Goal: Task Accomplishment & Management: Complete application form

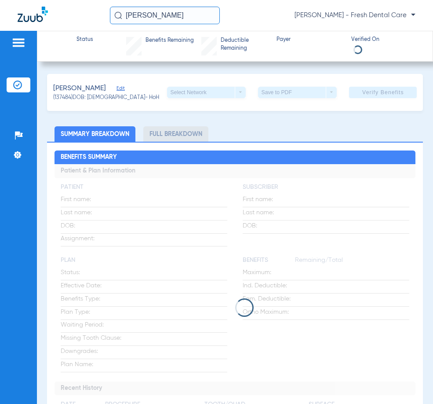
drag, startPoint x: 0, startPoint y: 0, endPoint x: 38, endPoint y: -1, distance: 38.3
click at [38, 0] on html "[PERSON_NAME] - Fresh Dental Care Patients Insurance Verification Setup Help Ce…" at bounding box center [216, 202] width 433 height 404
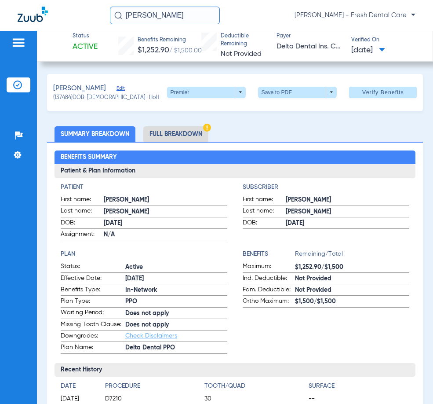
type input "[PERSON_NAME]"
click at [242, 13] on div "[PERSON_NAME] [PERSON_NAME] - Fresh Dental Care" at bounding box center [263, 16] width 306 height 18
click at [215, 14] on input "[PERSON_NAME]" at bounding box center [165, 16] width 110 height 18
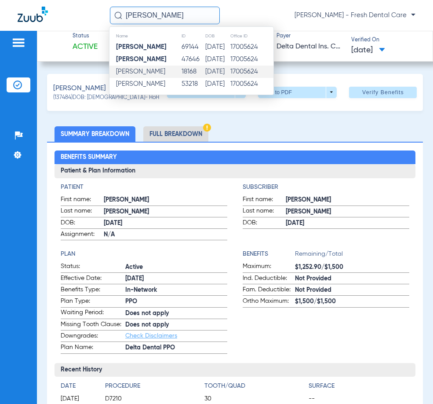
click at [223, 72] on td "[DATE]" at bounding box center [217, 72] width 25 height 12
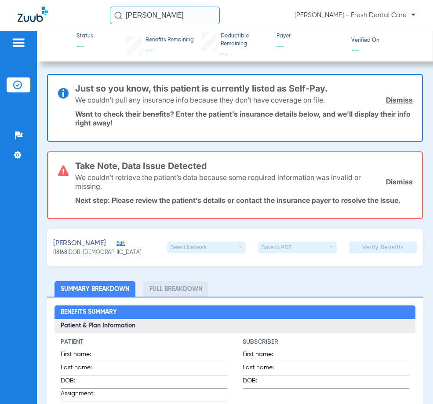
click at [118, 240] on span "Edit" at bounding box center [121, 244] width 8 height 8
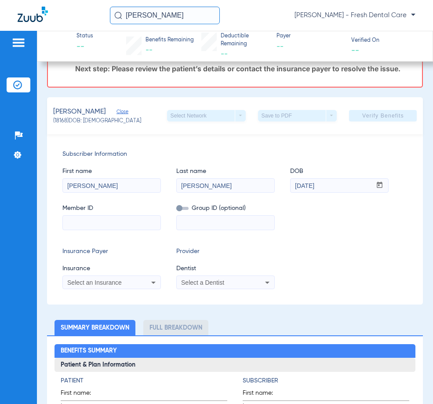
scroll to position [132, 0]
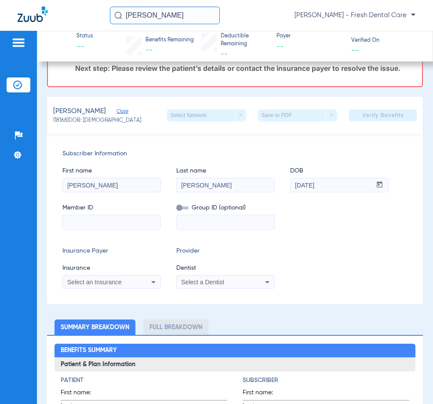
click at [113, 227] on input at bounding box center [112, 222] width 98 height 14
paste input "134477400001"
type input "134477400001"
click at [86, 278] on div "Select an Insurance" at bounding box center [112, 282] width 98 height 11
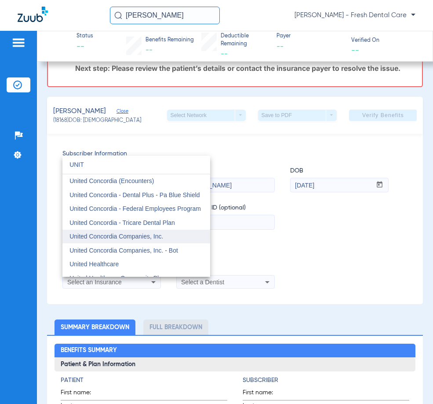
type input "UNIT"
click at [106, 237] on span "United Concordia Companies, Inc." at bounding box center [116, 236] width 94 height 7
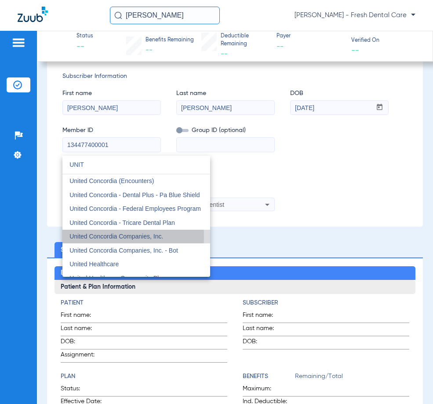
scroll to position [55, 0]
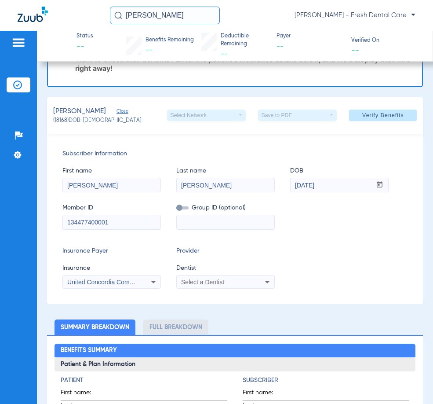
click at [217, 287] on div "Select a Dentist" at bounding box center [226, 282] width 98 height 11
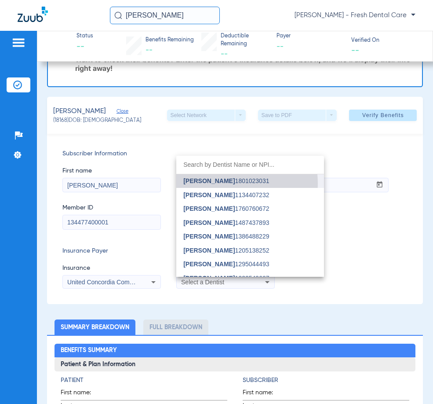
click at [223, 183] on span "[PERSON_NAME]" at bounding box center [208, 180] width 51 height 7
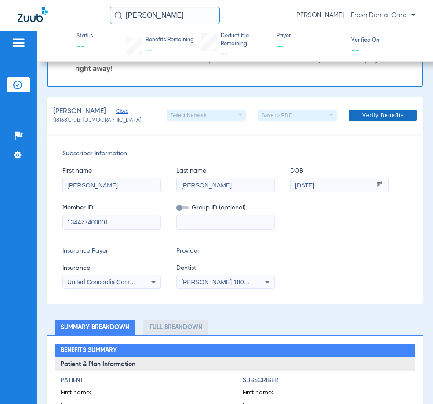
click at [350, 117] on span at bounding box center [383, 115] width 68 height 21
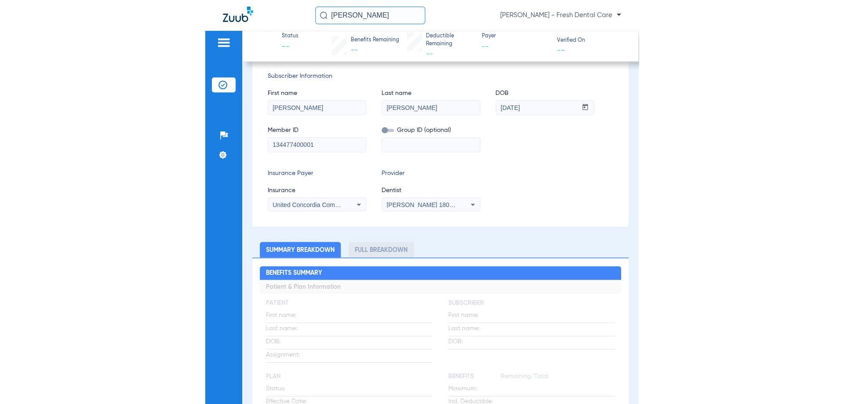
scroll to position [0, 0]
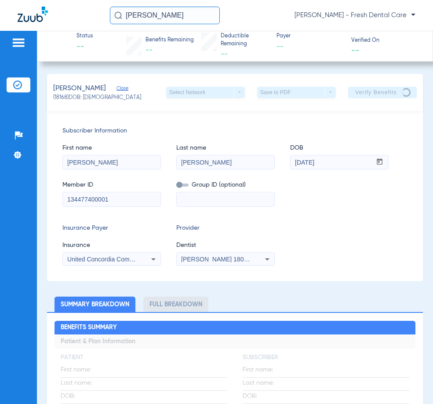
click at [203, 21] on input "[PERSON_NAME]" at bounding box center [165, 16] width 110 height 18
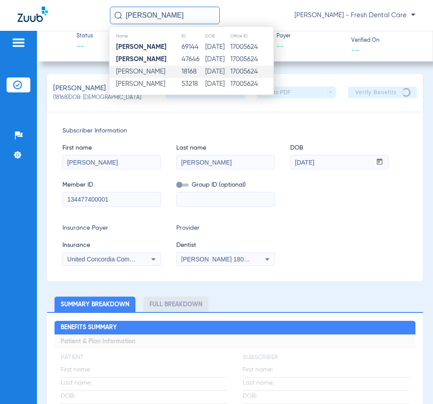
click at [204, 19] on input "[PERSON_NAME]" at bounding box center [165, 16] width 110 height 18
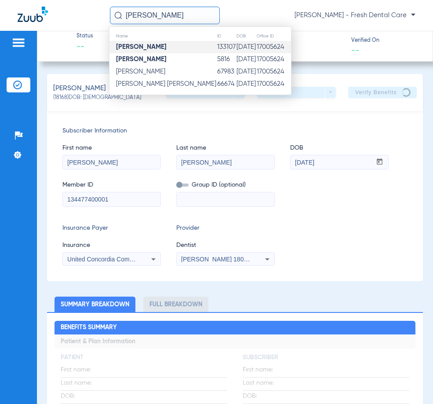
type input "[PERSON_NAME]"
click at [179, 43] on td "[PERSON_NAME]" at bounding box center [162, 47] width 107 height 12
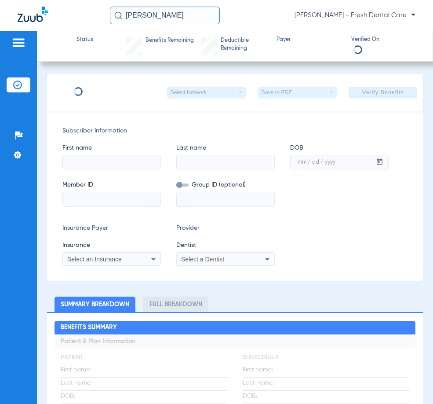
type input "[PERSON_NAME]"
type input "[DATE]"
type input "848750734"
type input "396176"
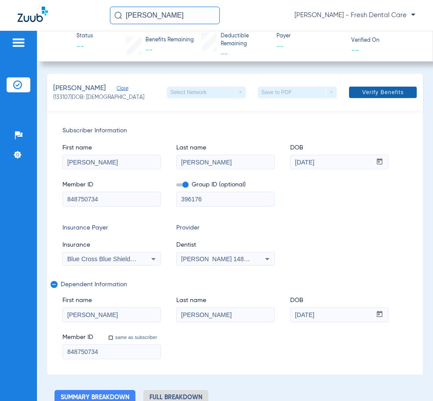
click at [393, 99] on span at bounding box center [383, 92] width 68 height 21
click at [197, 15] on input "[PERSON_NAME]" at bounding box center [165, 16] width 110 height 18
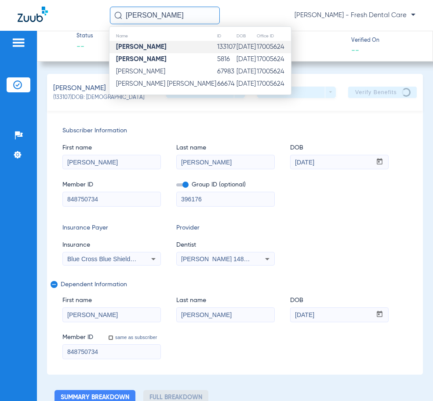
click at [197, 15] on input "[PERSON_NAME]" at bounding box center [165, 16] width 110 height 18
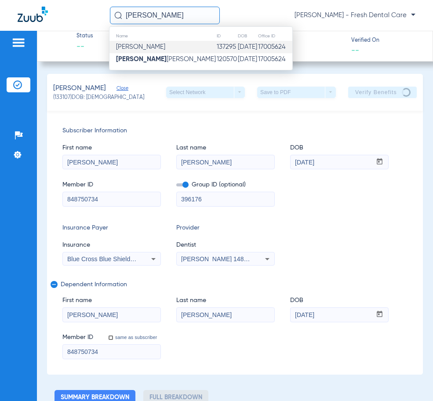
type input "[PERSON_NAME]"
click at [216, 45] on td "137295" at bounding box center [226, 47] width 21 height 12
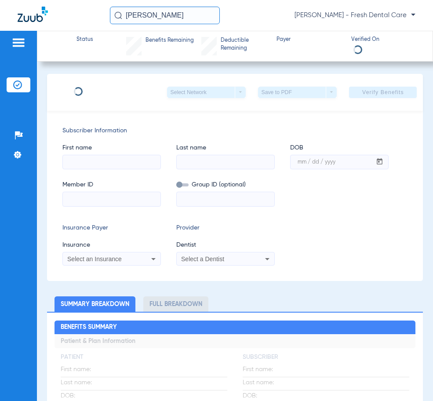
type input "[PERSON_NAME]"
type input "Vu"
type input "[DATE]"
type input "816972480"
type input "401262"
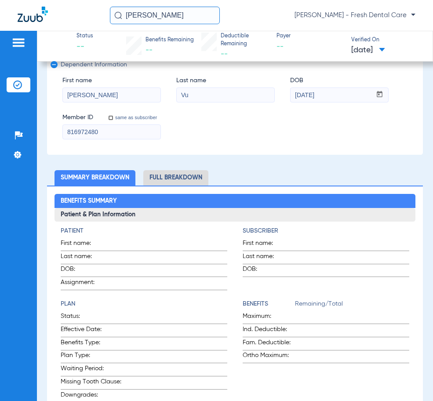
click at [202, 178] on li "Full Breakdown" at bounding box center [175, 177] width 65 height 15
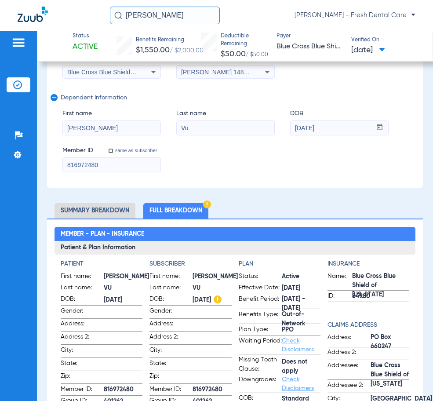
scroll to position [132, 0]
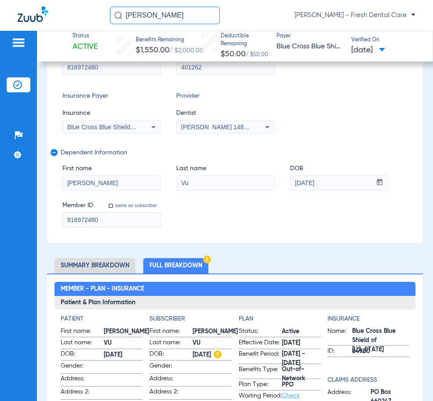
click at [172, 21] on input "[PERSON_NAME]" at bounding box center [165, 16] width 110 height 18
click at [172, 20] on input "[PERSON_NAME]" at bounding box center [165, 16] width 110 height 18
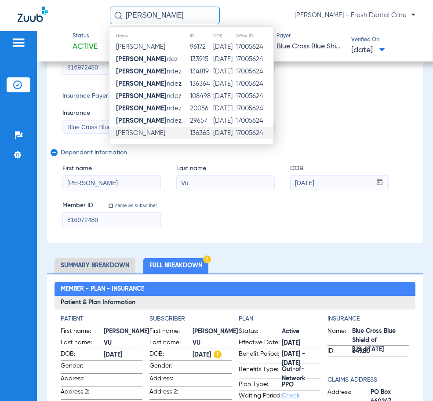
type input "[PERSON_NAME]"
click at [208, 133] on td "136365" at bounding box center [202, 133] width 24 height 12
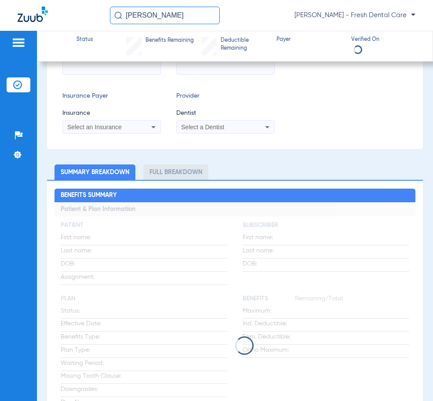
type input "[PERSON_NAME]"
type input "[DATE]"
type input "U86092705"
type input "3334949"
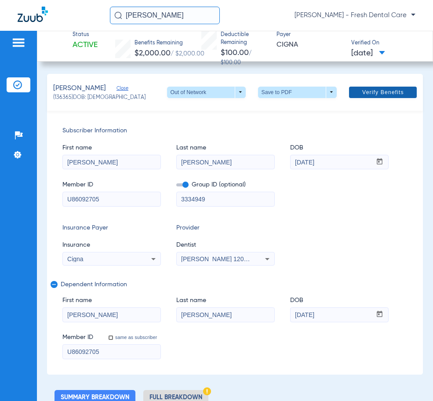
click at [373, 94] on span "Verify Benefits" at bounding box center [383, 92] width 42 height 7
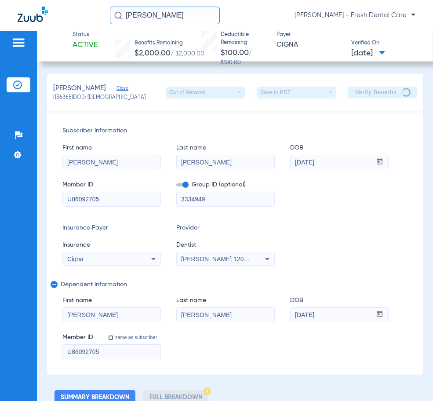
click at [200, 14] on input "[PERSON_NAME]" at bounding box center [165, 16] width 110 height 18
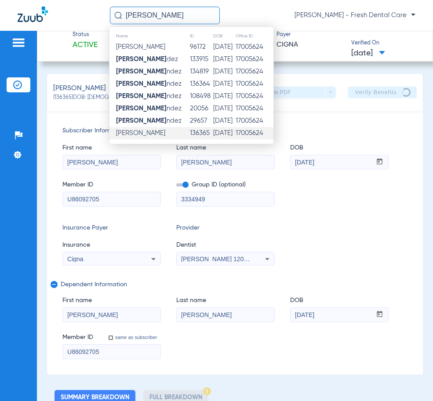
click at [200, 14] on input "[PERSON_NAME]" at bounding box center [165, 16] width 110 height 18
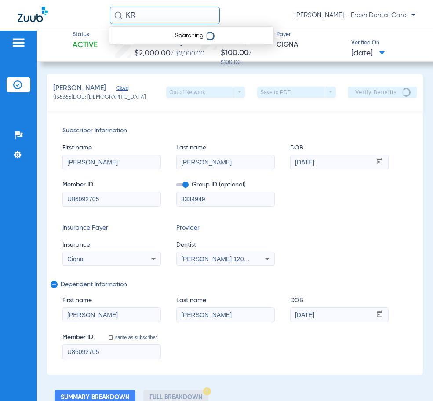
type input "K"
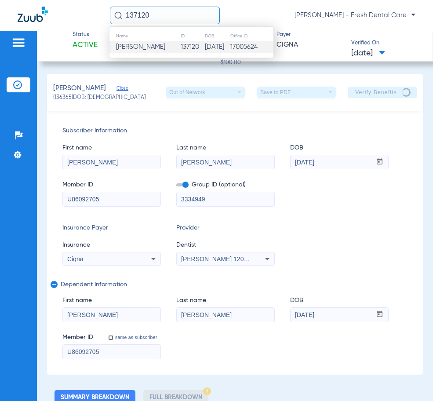
type input "137120"
click at [182, 43] on td "137120" at bounding box center [192, 47] width 24 height 12
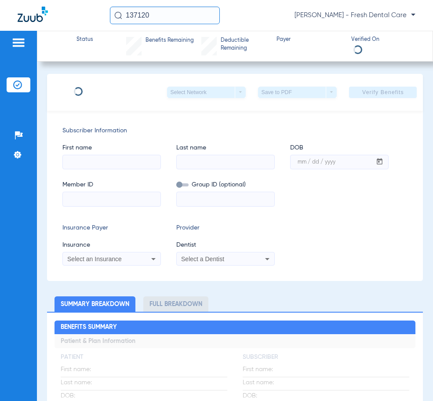
type input "Khristen"
type input "[PERSON_NAME]"
type input "[DATE]"
type input "1234630111"
type input "0741000001"
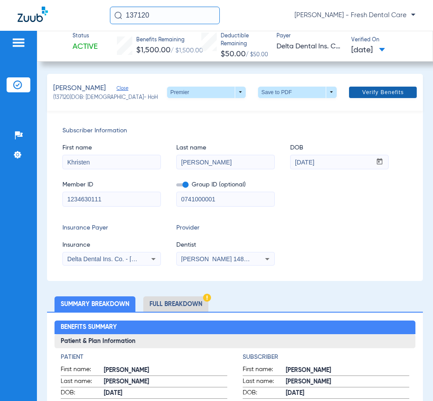
click at [349, 91] on span at bounding box center [383, 92] width 68 height 21
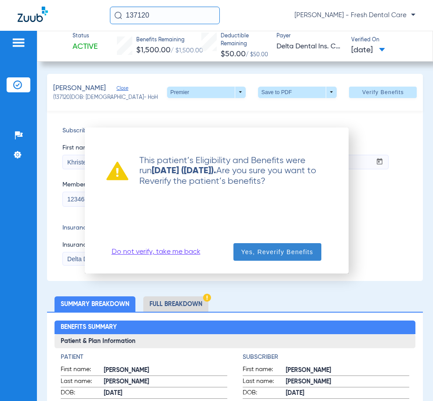
click at [277, 250] on span "Yes, Reverify Benefits" at bounding box center [277, 252] width 72 height 9
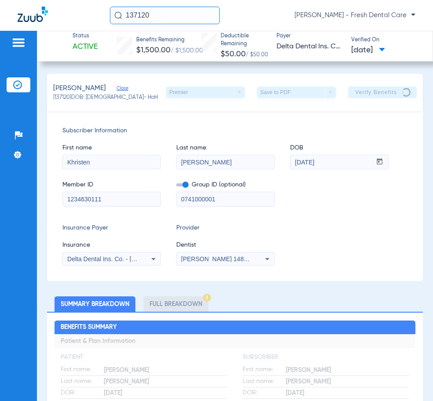
click at [153, 23] on input "137120" at bounding box center [165, 16] width 110 height 18
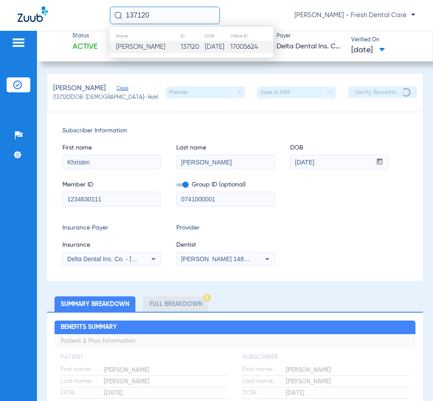
click at [153, 23] on input "137120" at bounding box center [165, 16] width 110 height 18
type input "[PERSON_NAME]"
click at [140, 47] on strong "[PERSON_NAME]" at bounding box center [141, 47] width 51 height 7
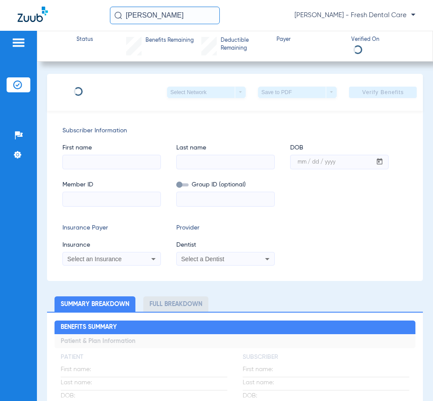
type input "[PERSON_NAME]"
type input "[DATE]"
type input "91600052277"
type input "54080"
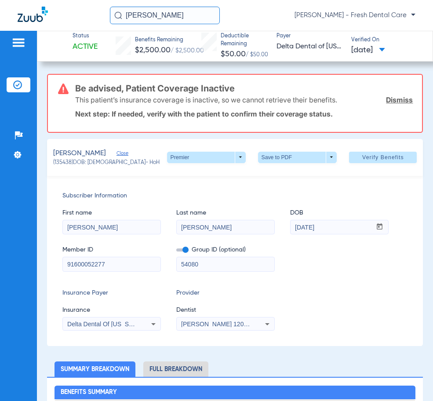
click at [196, 13] on input "[PERSON_NAME]" at bounding box center [165, 16] width 110 height 18
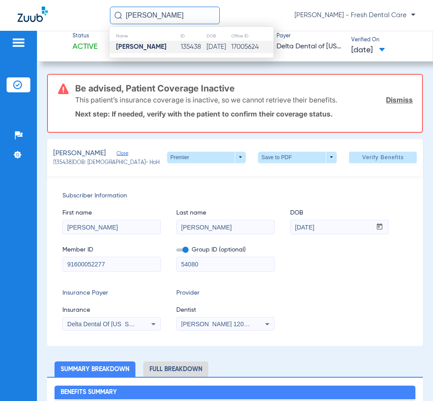
click at [196, 13] on input "[PERSON_NAME]" at bounding box center [165, 16] width 110 height 18
type input "[PERSON_NAME]"
click at [204, 51] on td "[DATE]" at bounding box center [217, 47] width 26 height 12
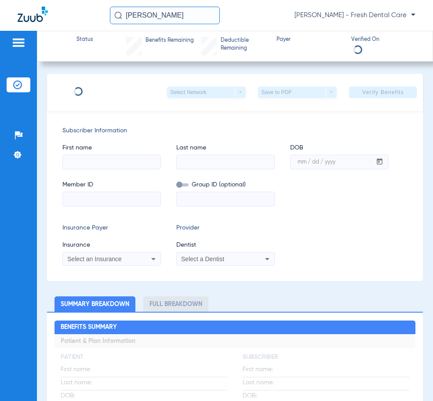
type input "[PERSON_NAME]"
type input "[DATE]"
type input "966013113"
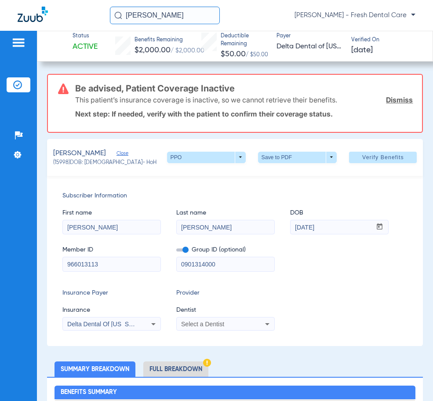
scroll to position [44, 0]
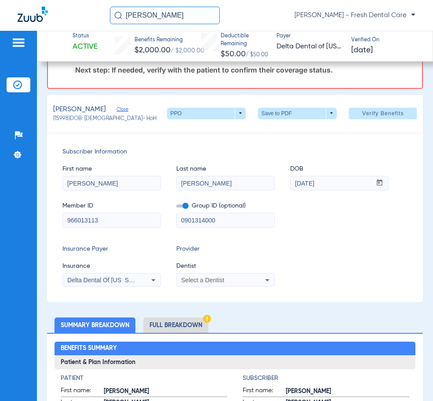
drag, startPoint x: 250, startPoint y: 222, endPoint x: 264, endPoint y: 221, distance: 14.6
click at [264, 221] on input "0901314000" at bounding box center [226, 220] width 98 height 14
drag, startPoint x: 226, startPoint y: 216, endPoint x: 138, endPoint y: 223, distance: 88.2
click at [138, 223] on div "Member ID 966013113 Group ID (optional) 0901314000" at bounding box center [235, 210] width 346 height 34
paste input "-"
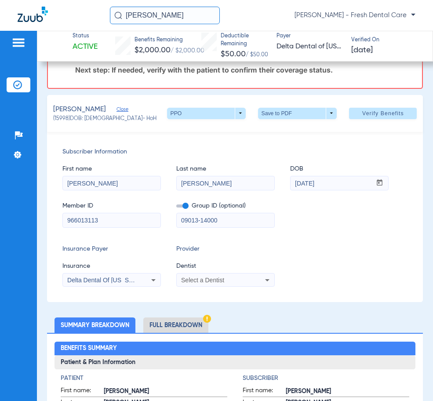
type input "09013-14000"
click at [204, 287] on div "Subscriber Information First name [PERSON_NAME] Last name [PERSON_NAME] mm / dd…" at bounding box center [235, 217] width 376 height 170
click at [207, 281] on span "Select a Dentist" at bounding box center [202, 280] width 43 height 7
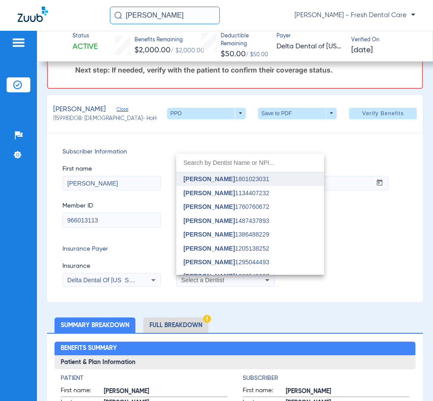
click at [230, 179] on span "[PERSON_NAME]" at bounding box center [208, 178] width 51 height 7
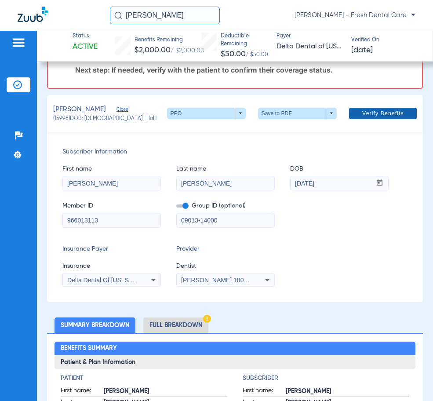
click at [376, 112] on span "Verify Benefits" at bounding box center [383, 113] width 42 height 7
